Goal: Task Accomplishment & Management: Manage account settings

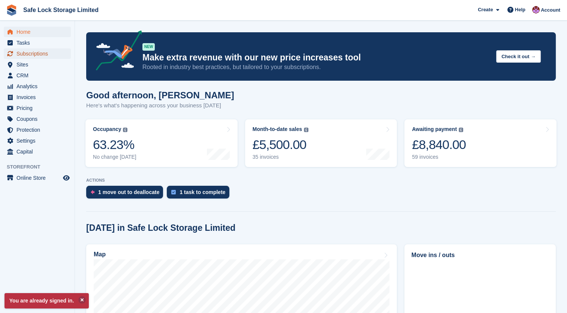
click at [38, 56] on span "Subscriptions" at bounding box center [38, 53] width 45 height 10
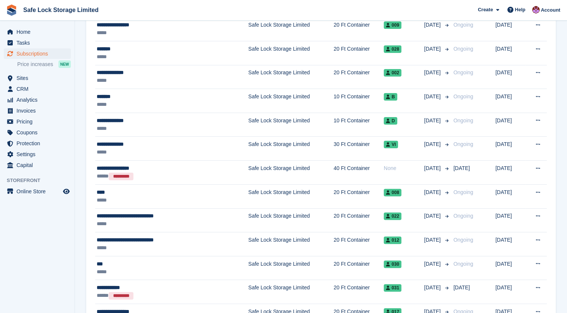
scroll to position [225, 0]
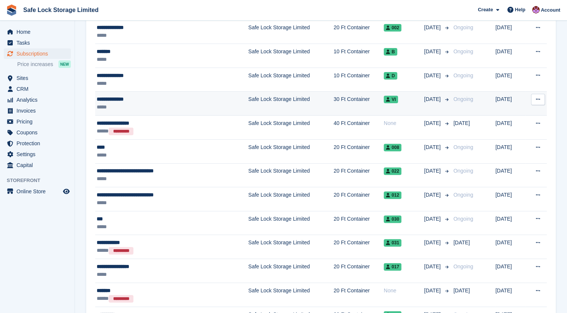
click at [121, 100] on div "**********" at bounding box center [151, 99] width 109 height 8
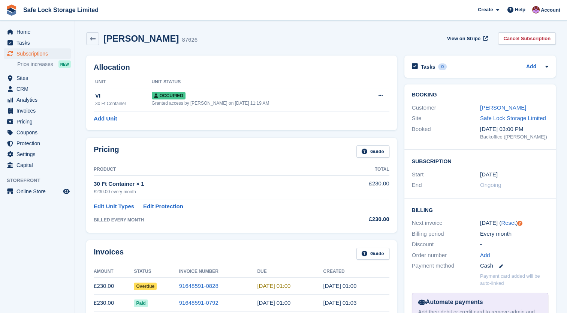
click at [148, 285] on span "Overdue" at bounding box center [145, 285] width 23 height 7
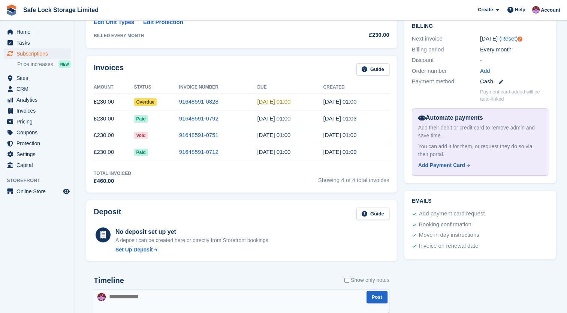
scroll to position [187, 0]
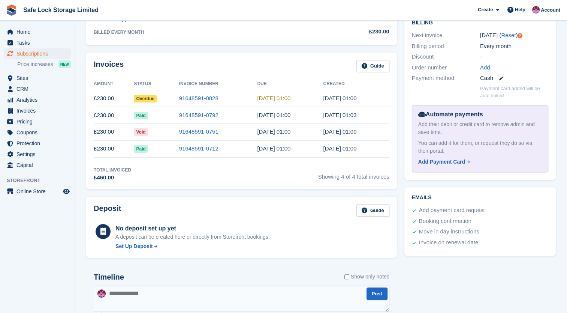
click at [147, 97] on span "Overdue" at bounding box center [145, 98] width 23 height 7
click at [144, 100] on span "Overdue" at bounding box center [145, 98] width 23 height 7
click at [34, 52] on span "Subscriptions" at bounding box center [38, 53] width 45 height 10
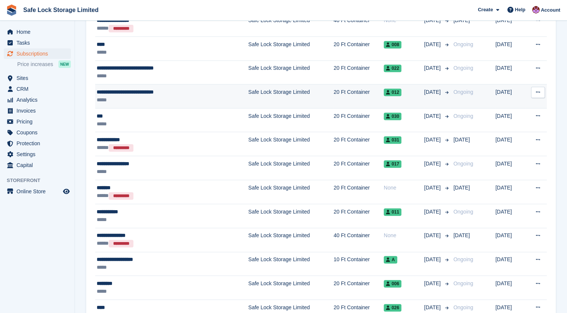
scroll to position [225, 0]
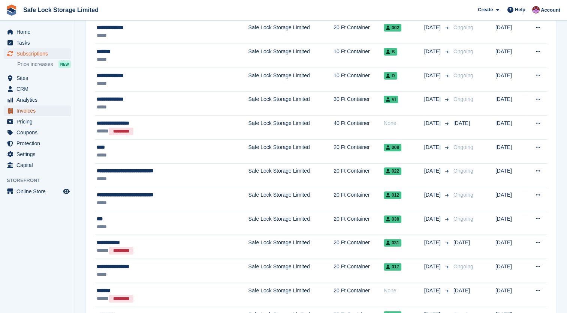
click at [19, 108] on span "Invoices" at bounding box center [38, 110] width 45 height 10
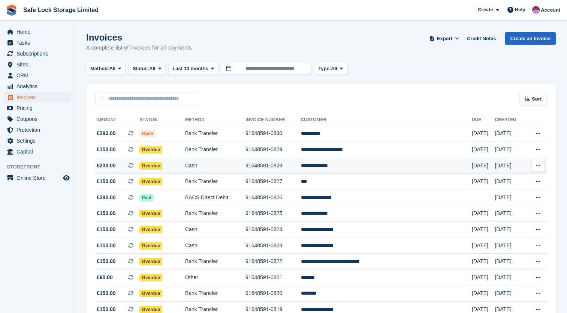
click at [160, 168] on span "Overdue" at bounding box center [150, 165] width 23 height 7
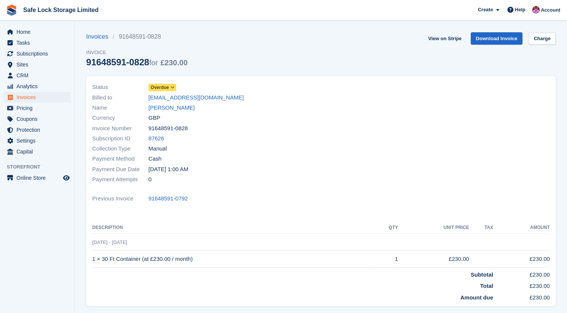
click at [172, 87] on icon at bounding box center [173, 87] width 4 height 4
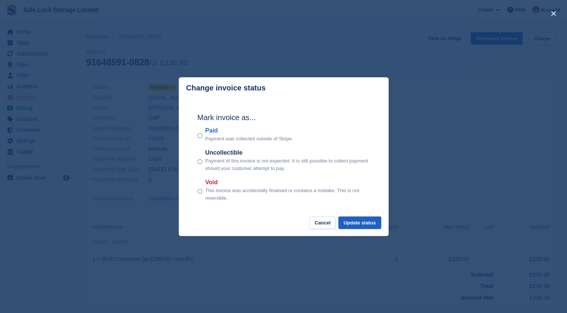
click at [371, 220] on button "Update status" at bounding box center [359, 222] width 43 height 12
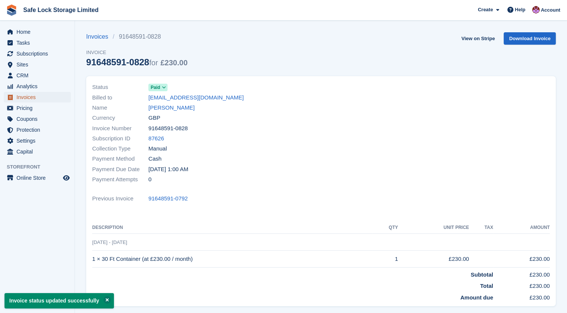
click at [33, 99] on span "Invoices" at bounding box center [38, 97] width 45 height 10
